Goal: Task Accomplishment & Management: Use online tool/utility

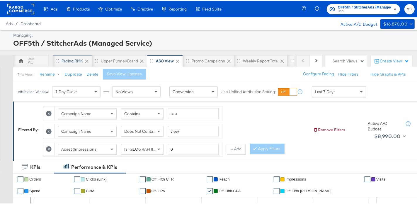
click at [62, 59] on div "Pacing RMK" at bounding box center [72, 60] width 21 height 6
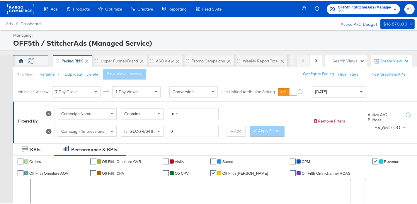
click at [28, 59] on div "AC" at bounding box center [31, 62] width 6 height 6
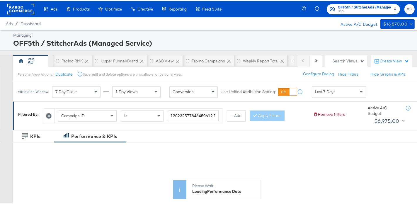
click at [47, 114] on icon at bounding box center [49, 115] width 6 height 6
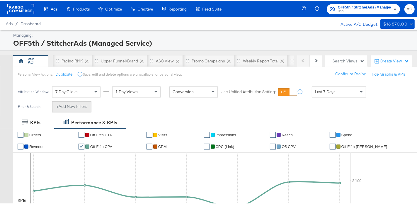
click at [64, 109] on button "+ Add New Filters" at bounding box center [71, 106] width 39 height 11
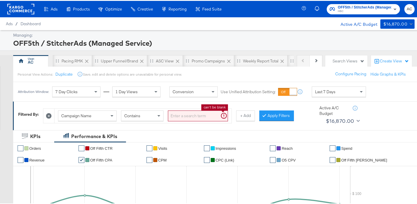
click at [170, 119] on input "search" at bounding box center [198, 115] width 60 height 11
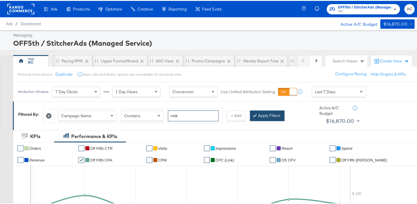
type input "rmk"
click at [273, 116] on button "Apply Filters" at bounding box center [267, 115] width 35 height 11
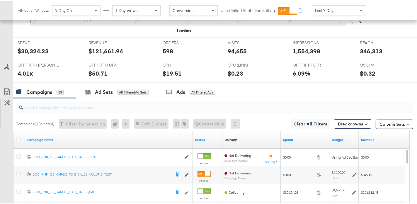
scroll to position [233, 0]
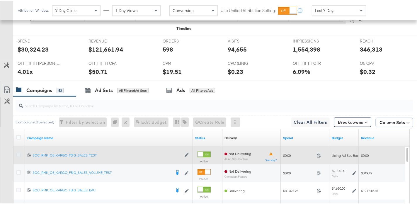
click at [18, 153] on icon at bounding box center [18, 154] width 4 height 4
click at [0, 0] on input "checkbox" at bounding box center [0, 0] width 0 height 0
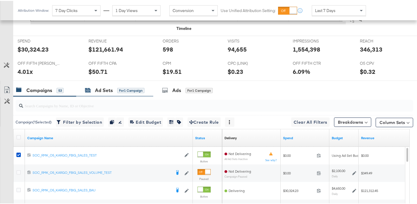
click at [129, 87] on div "for 1 Campaign" at bounding box center [130, 89] width 27 height 5
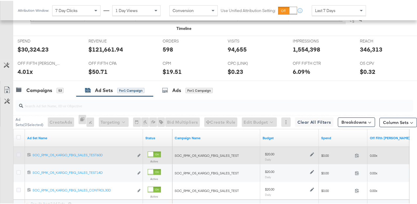
click at [16, 152] on icon at bounding box center [18, 154] width 4 height 4
click at [0, 0] on input "checkbox" at bounding box center [0, 0] width 0 height 0
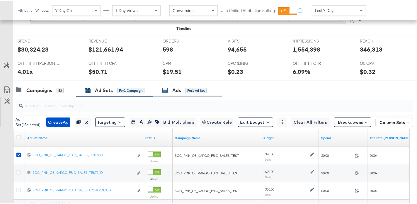
click at [171, 91] on div "Ads for 1 Ad Set" at bounding box center [184, 89] width 45 height 7
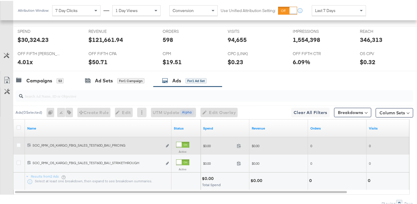
scroll to position [251, 0]
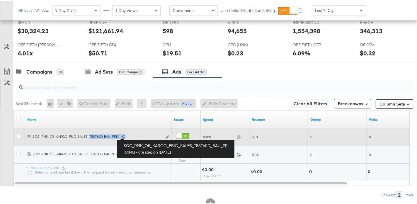
drag, startPoint x: 91, startPoint y: 134, endPoint x: 127, endPoint y: 136, distance: 37.0
click at [127, 136] on div "SOC_RMK_O5_KARGO_FBIG_SALES_TEST60D_BAU_PRICING SOC_RMK_O5_KARGO_FBIG_SALES_TES…" at bounding box center [98, 135] width 130 height 5
copy div "TEST60D_BAU_PRICING"
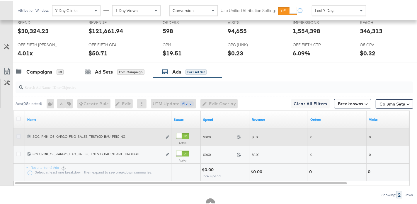
click at [19, 135] on icon at bounding box center [18, 135] width 4 height 4
click at [0, 0] on input "checkbox" at bounding box center [0, 0] width 0 height 0
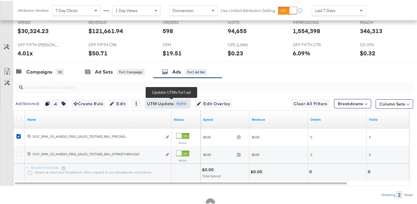
click at [160, 102] on span "UTM Update Alpha" at bounding box center [168, 102] width 42 height 7
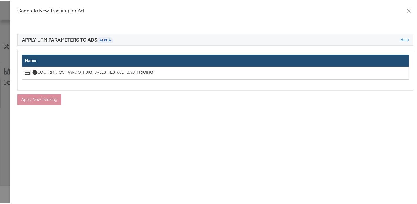
click at [29, 99] on div "Apply New Tracking" at bounding box center [215, 98] width 396 height 11
click at [55, 71] on s "SOC_RMK_O5_KARGO_FBIG_SALES_TEST60D_BAU_PRICING" at bounding box center [95, 72] width 115 height 6
click at [78, 37] on div "Apply UTM Parameters to Ads Alpha" at bounding box center [67, 38] width 91 height 7
click at [407, 10] on icon "close" at bounding box center [409, 10] width 4 height 4
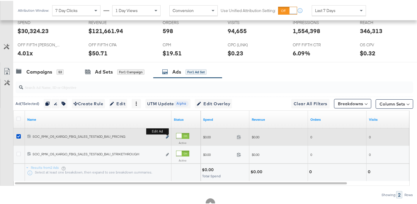
click at [166, 137] on button "Edit ad" at bounding box center [168, 136] width 4 height 6
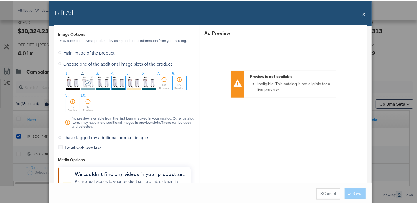
scroll to position [732, 0]
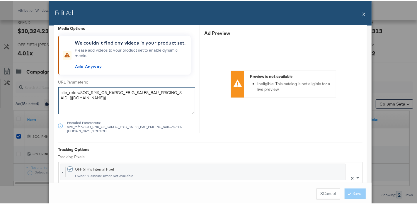
drag, startPoint x: 172, startPoint y: 90, endPoint x: 146, endPoint y: 90, distance: 25.8
click at [146, 90] on textarea "site_refer=SOC_RMK_O5_KARGO_FBIG_SALES_BAU_PRICING_SAID={{[DOMAIN_NAME]}}" at bounding box center [126, 99] width 137 height 27
paste textarea "TEST60D_"
type textarea "site_refer=SOC_RMK_O5_KARGO_FBIG_SALES_TEST60D_BAU_PRICING_SAID={{[DOMAIN_NAME]…"
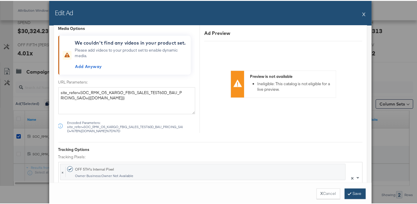
click at [353, 197] on button "Save" at bounding box center [355, 193] width 21 height 11
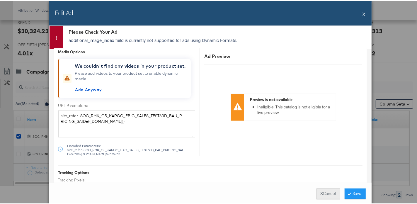
click at [333, 197] on button "X Cancel" at bounding box center [328, 193] width 24 height 11
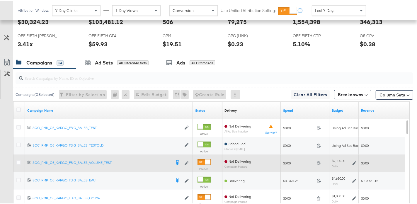
scroll to position [293, 0]
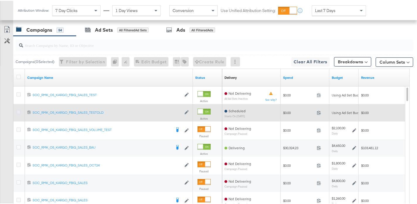
click at [19, 112] on icon at bounding box center [18, 111] width 4 height 4
click at [0, 0] on input "checkbox" at bounding box center [0, 0] width 0 height 0
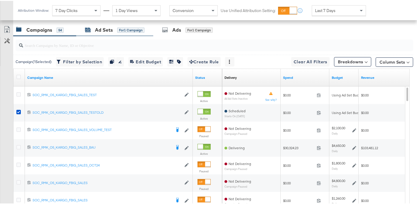
click at [103, 30] on div "Ad Sets" at bounding box center [104, 29] width 18 height 7
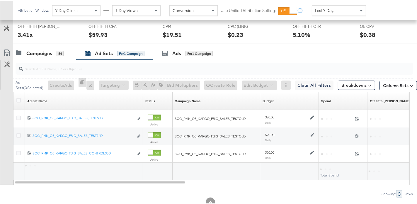
scroll to position [287, 0]
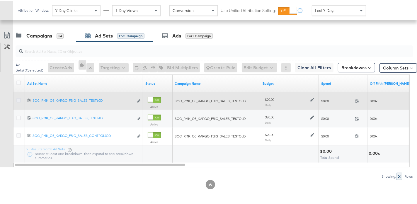
click at [18, 100] on icon at bounding box center [18, 99] width 4 height 4
click at [0, 0] on input "checkbox" at bounding box center [0, 0] width 0 height 0
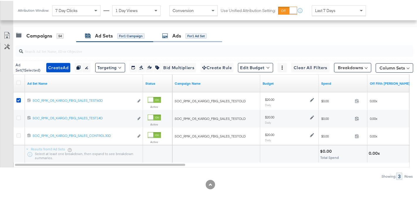
click at [181, 36] on div "Ads" at bounding box center [176, 35] width 9 height 7
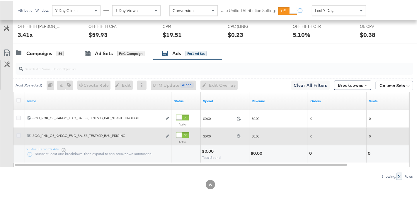
click at [18, 134] on icon at bounding box center [18, 134] width 4 height 4
click at [0, 0] on input "checkbox" at bounding box center [0, 0] width 0 height 0
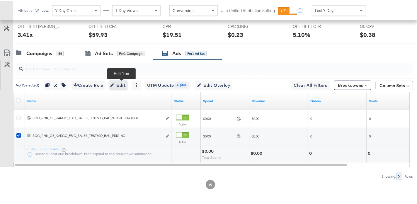
click at [120, 83] on span "Edit" at bounding box center [118, 84] width 14 height 7
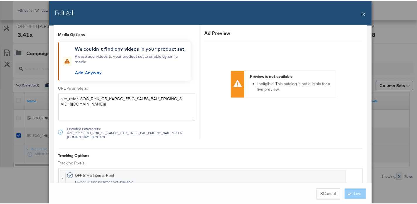
scroll to position [728, 0]
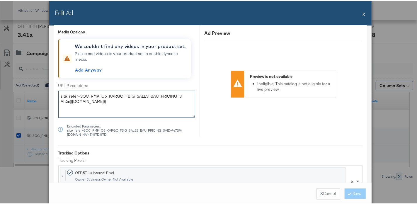
click at [147, 95] on textarea "site_refer=SOC_RMK_O5_KARGO_FBIG_SALES_BAU_PRICING_SAID={{[DOMAIN_NAME]}}" at bounding box center [126, 103] width 137 height 27
type textarea "site_refer=SOC_RMK_O5_KARGO_FBIG_SALES_TEST60D_BAU_PRICING_SAID={{[DOMAIN_NAME]…"
click at [350, 195] on button "Save" at bounding box center [355, 193] width 21 height 11
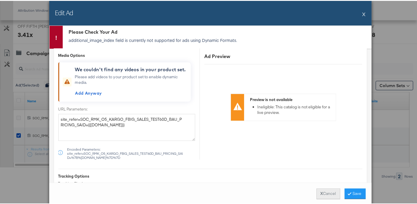
click at [322, 194] on button "X Cancel" at bounding box center [328, 193] width 24 height 11
